Goal: Task Accomplishment & Management: Manage account settings

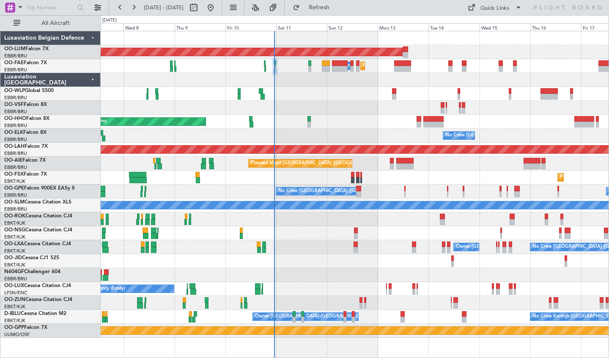
click at [355, 136] on div "AOG Maint [GEOGRAPHIC_DATA] Planned Maint [GEOGRAPHIC_DATA] Owner [GEOGRAPHIC_D…" at bounding box center [355, 184] width 508 height 307
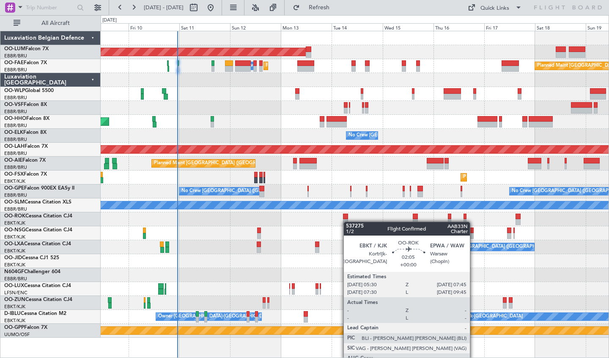
click at [347, 222] on div "AOG Maint [GEOGRAPHIC_DATA] Planned Maint [GEOGRAPHIC_DATA] Owner [GEOGRAPHIC_D…" at bounding box center [355, 184] width 508 height 307
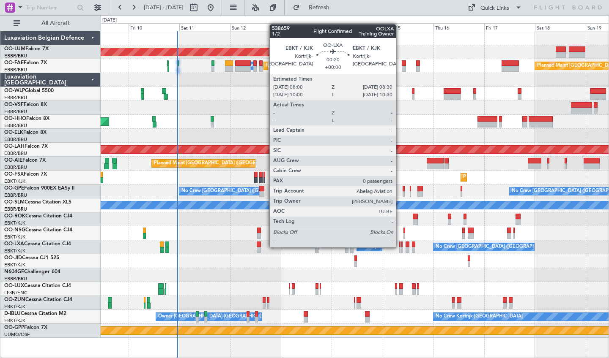
click at [399, 247] on div at bounding box center [399, 245] width 1 height 6
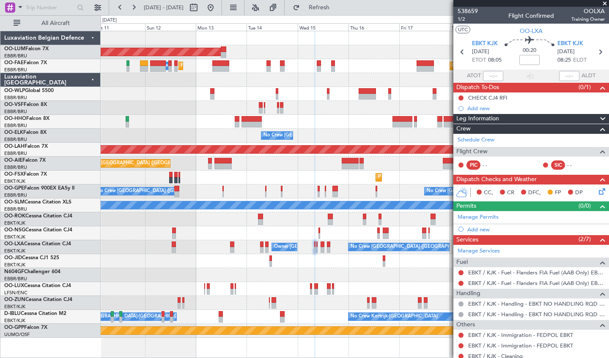
click at [322, 228] on div "AOG Maint [GEOGRAPHIC_DATA] Planned Maint [GEOGRAPHIC_DATA] ([GEOGRAPHIC_DATA])…" at bounding box center [355, 184] width 508 height 307
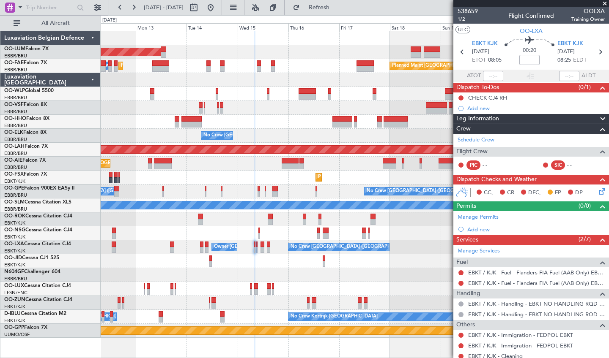
click at [265, 215] on div "AOG Maint [GEOGRAPHIC_DATA] Planned Maint [GEOGRAPHIC_DATA] ([GEOGRAPHIC_DATA])…" at bounding box center [355, 184] width 508 height 307
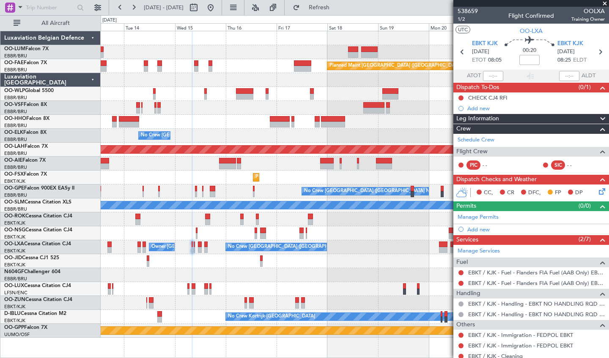
click at [305, 268] on div "AOG Maint [GEOGRAPHIC_DATA] Planned Maint [GEOGRAPHIC_DATA] ([GEOGRAPHIC_DATA])…" at bounding box center [355, 184] width 508 height 307
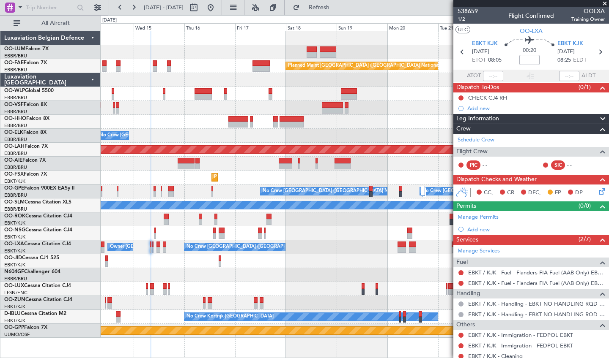
click at [301, 259] on div "No Crew" at bounding box center [355, 261] width 508 height 14
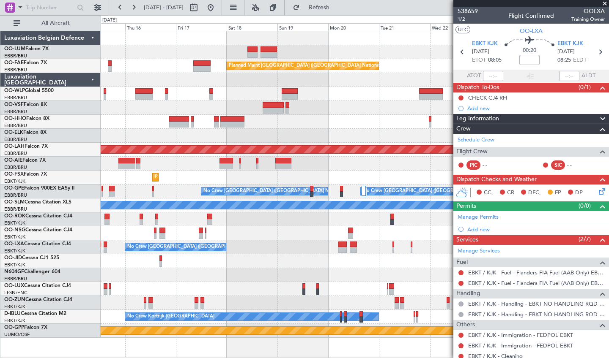
click at [297, 229] on div "Owner Melsbroek Air Base Planned Maint [GEOGRAPHIC_DATA]-[GEOGRAPHIC_DATA] AOG …" at bounding box center [355, 184] width 508 height 307
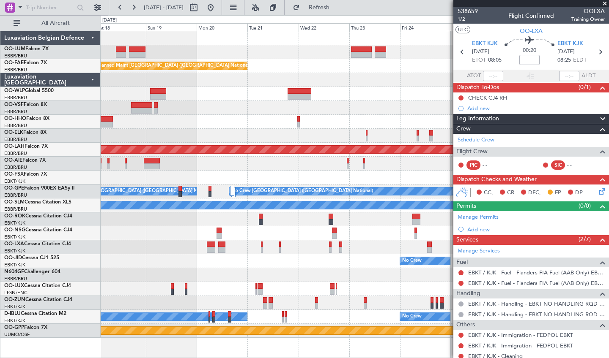
click at [276, 259] on div "Owner Melsbroek Air Base Planned Maint [GEOGRAPHIC_DATA]-[GEOGRAPHIC_DATA] Plan…" at bounding box center [355, 184] width 508 height 307
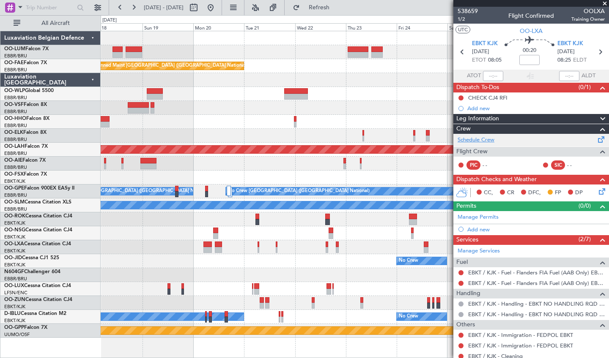
click at [469, 142] on link "Schedule Crew" at bounding box center [475, 140] width 37 height 8
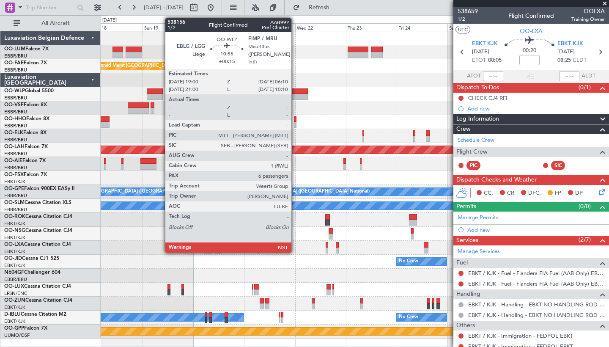
click at [295, 93] on div at bounding box center [296, 91] width 24 height 6
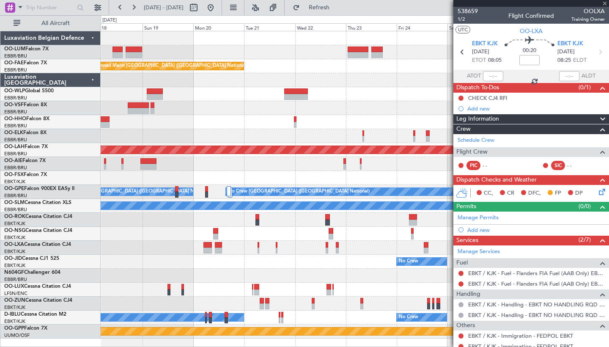
type input "+00:15"
type input "6"
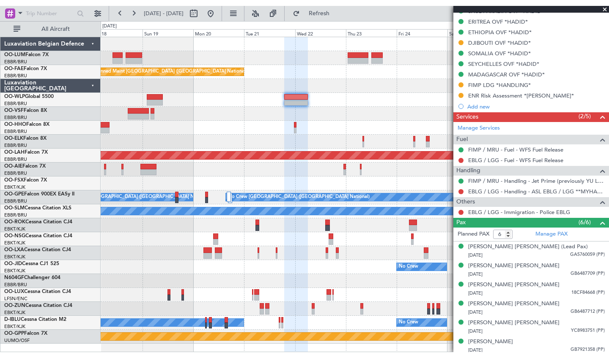
scroll to position [251, 0]
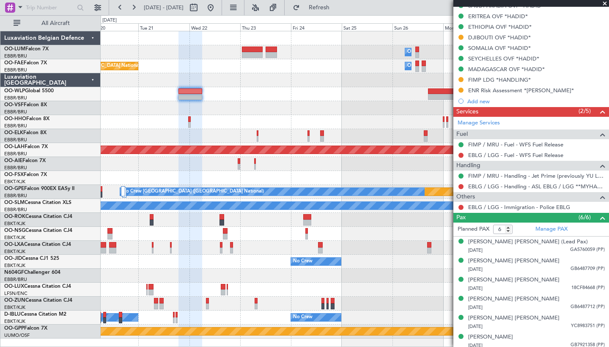
click at [246, 74] on div at bounding box center [355, 80] width 508 height 14
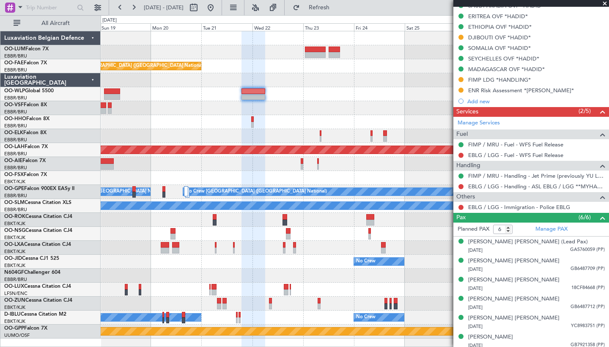
click at [423, 116] on div "Planned Maint Kortrijk-[GEOGRAPHIC_DATA] Owner [GEOGRAPHIC_DATA] Planned Maint …" at bounding box center [355, 184] width 508 height 307
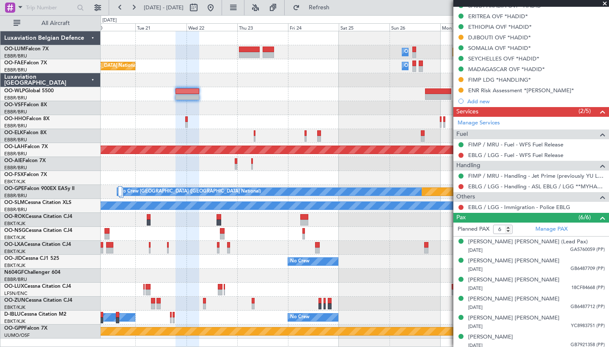
click at [237, 103] on div at bounding box center [355, 108] width 508 height 14
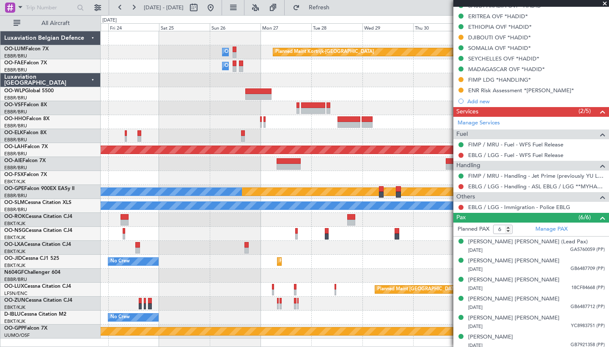
click at [183, 114] on div at bounding box center [355, 108] width 508 height 14
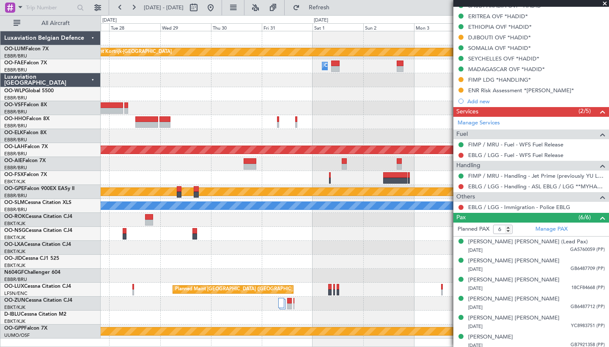
click at [156, 68] on div "Planned Maint Kortrijk-[GEOGRAPHIC_DATA] Owner [GEOGRAPHIC_DATA] Owner [GEOGRAP…" at bounding box center [355, 184] width 508 height 307
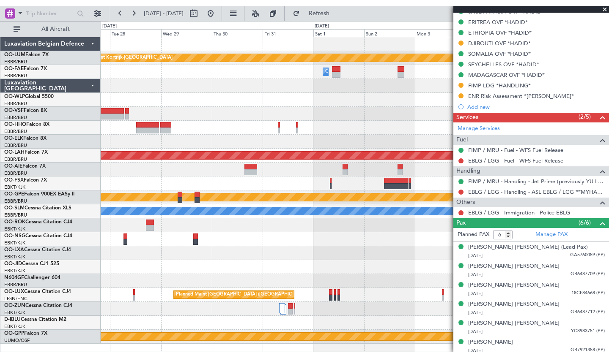
scroll to position [240, 0]
